Goal: Communication & Community: Answer question/provide support

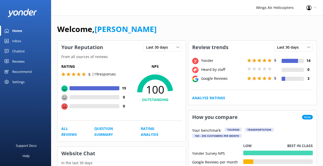
click at [21, 60] on div "Reviews" at bounding box center [18, 61] width 12 height 10
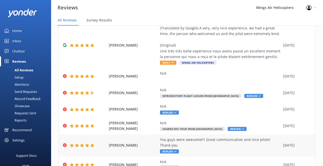
scroll to position [48, 0]
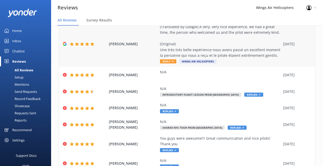
click at [177, 47] on div "(Translated by Google) A very, very nice experience, we had a great time, the p…" at bounding box center [220, 41] width 120 height 34
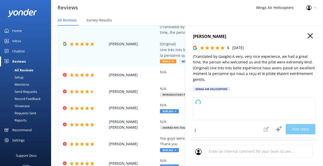
type textarea "Thank you so much for your wonderful review! We're delighted to hear you had su…"
